Goal: Information Seeking & Learning: Learn about a topic

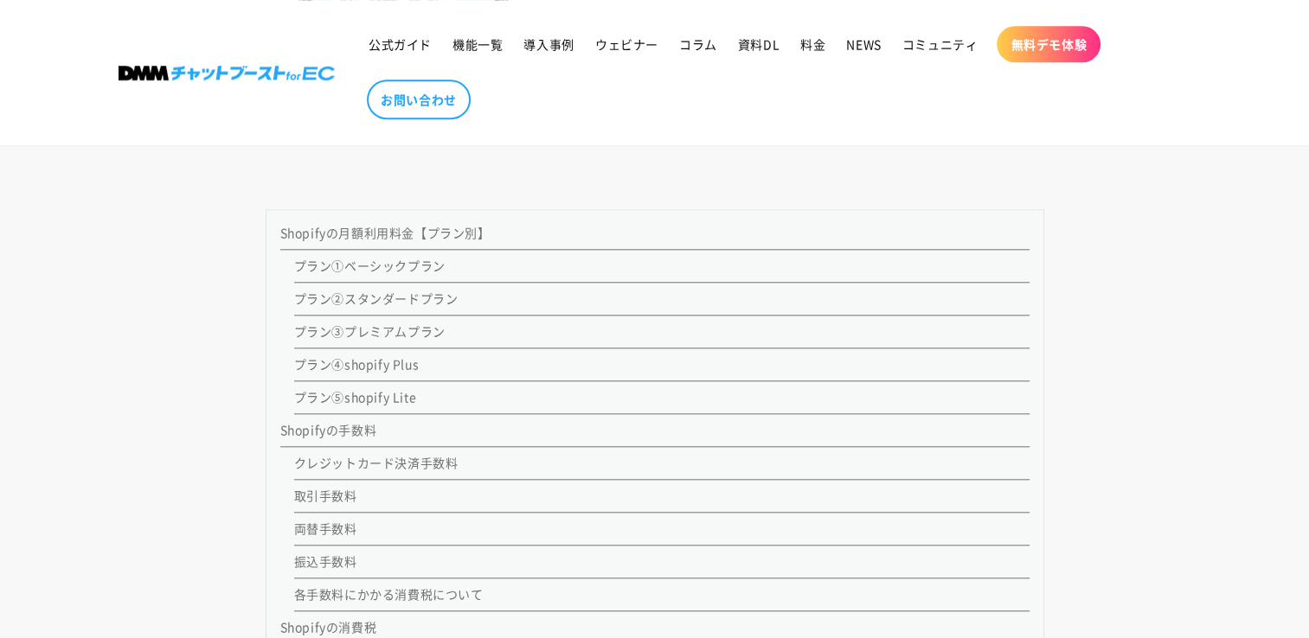
scroll to position [1817, 0]
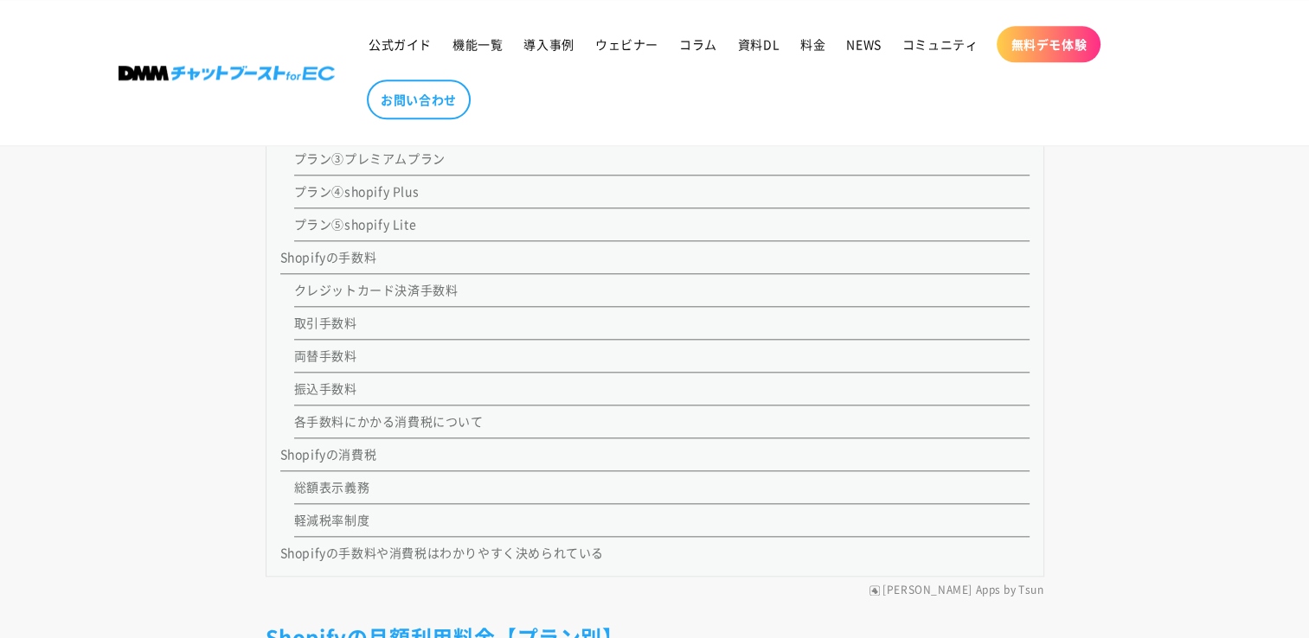
click at [324, 417] on link "各手数料にかかる消費税について" at bounding box center [388, 421] width 189 height 17
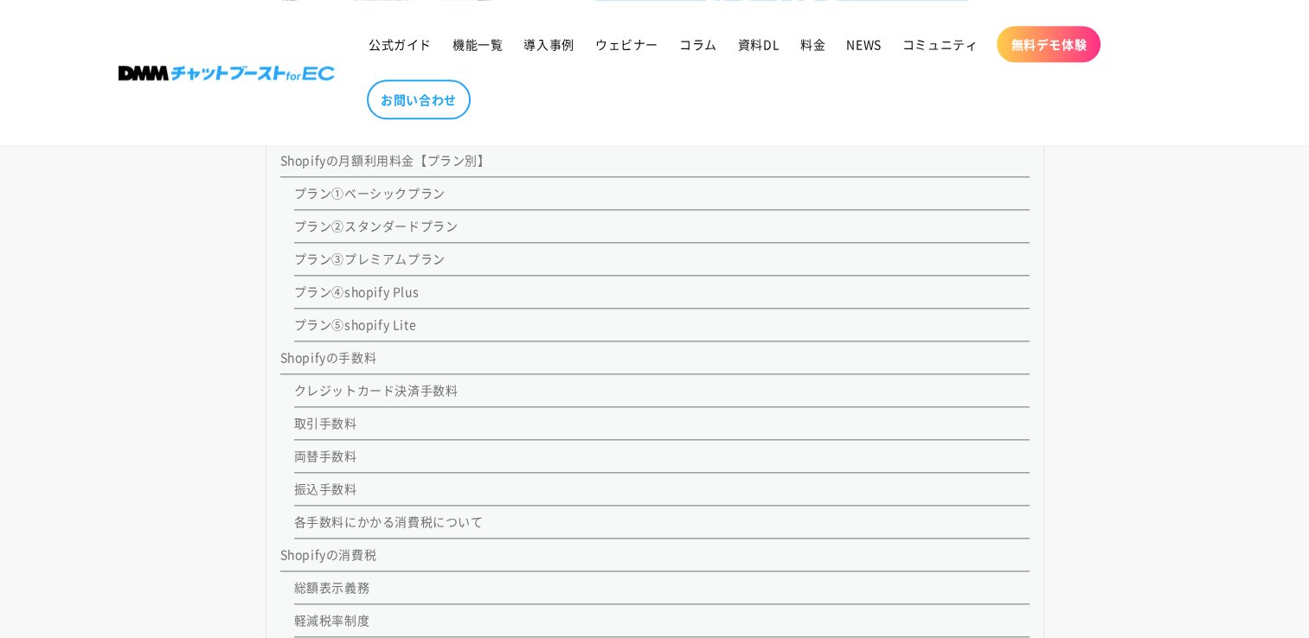
scroll to position [1697, 0]
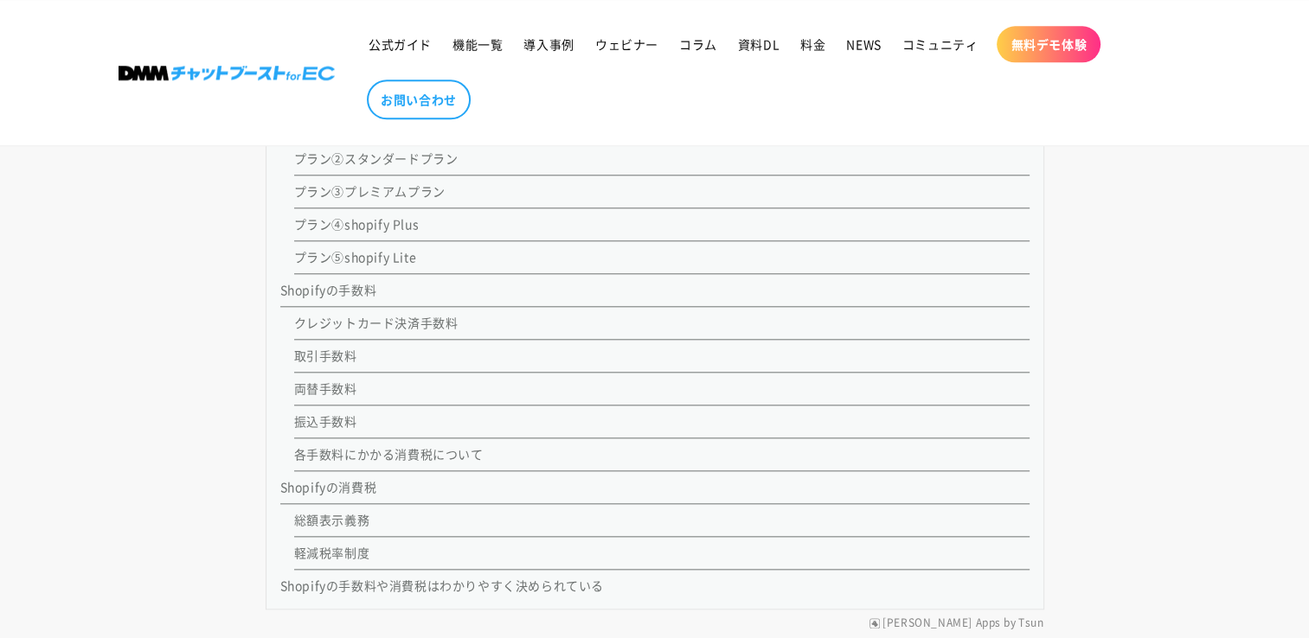
click at [367, 455] on link "各手数料にかかる消費税について" at bounding box center [388, 453] width 189 height 17
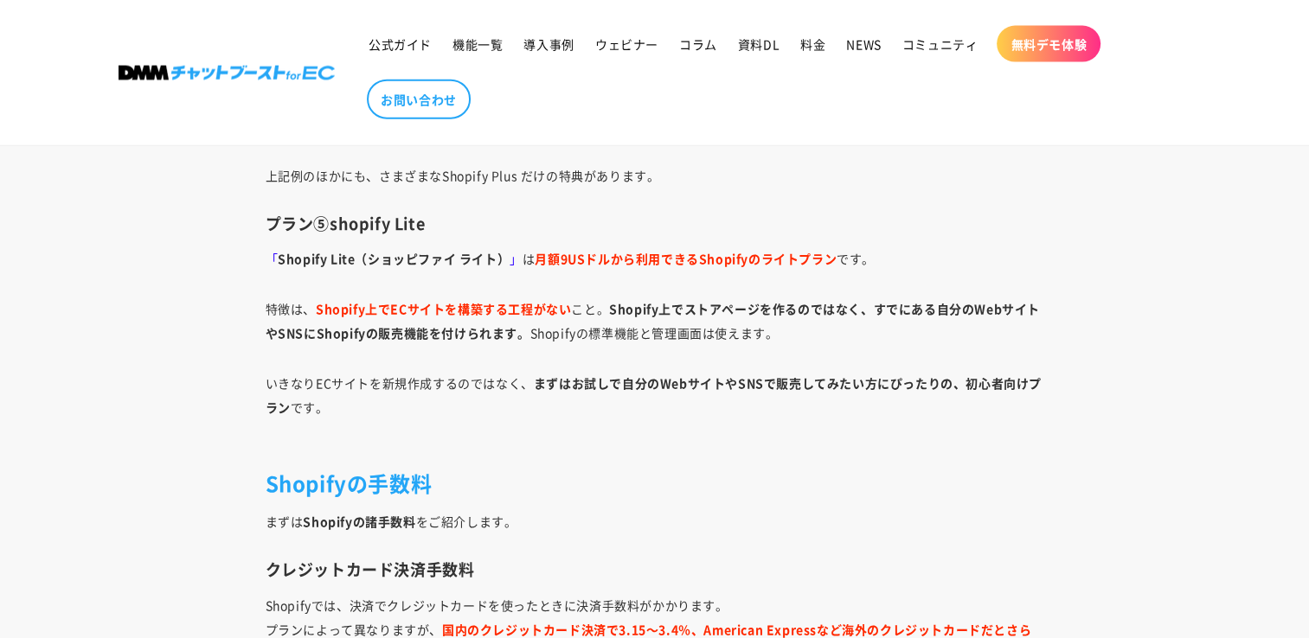
scroll to position [4206, 0]
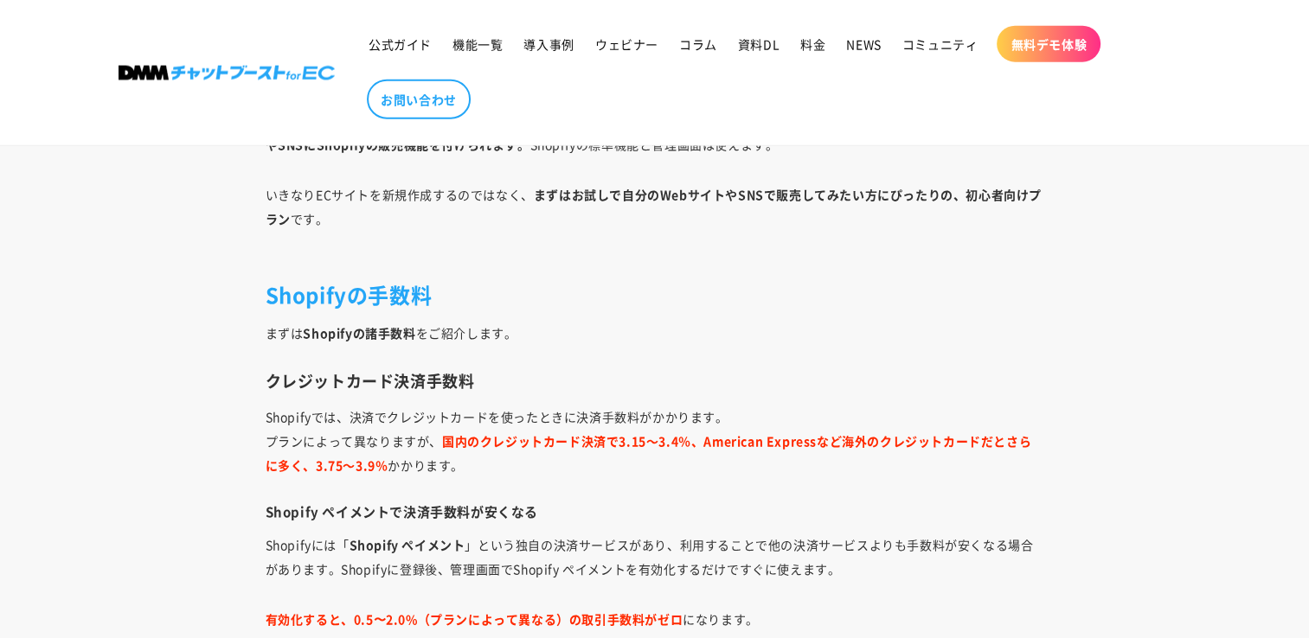
scroll to position [1817, 0]
